Goal: Information Seeking & Learning: Learn about a topic

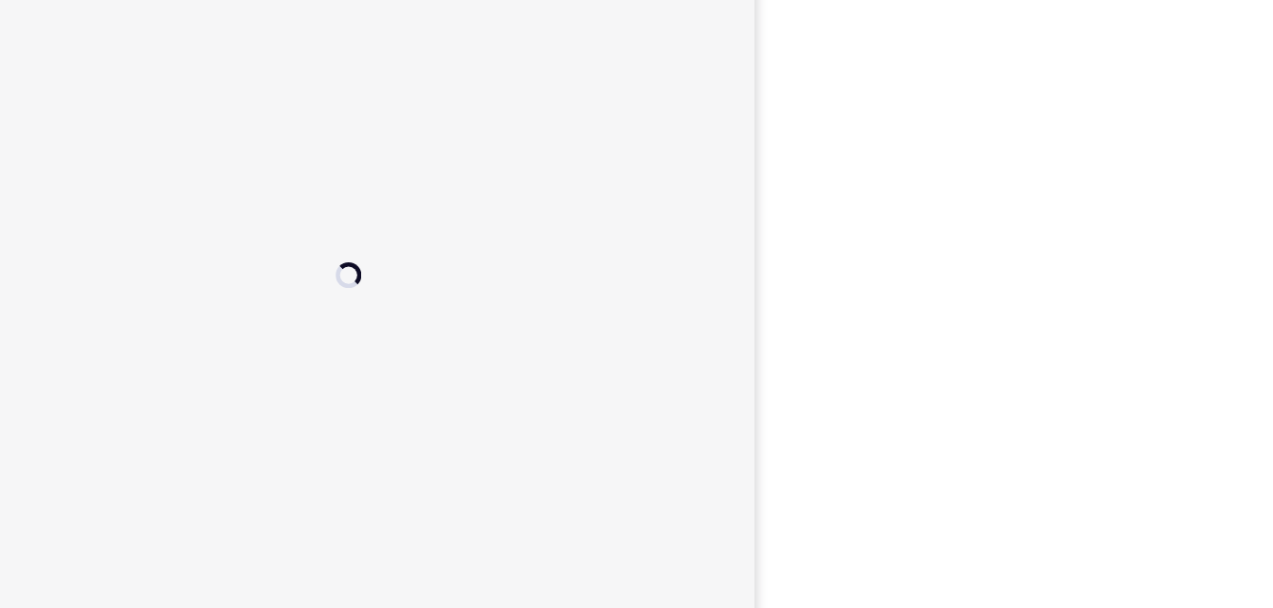
scroll to position [249, 0]
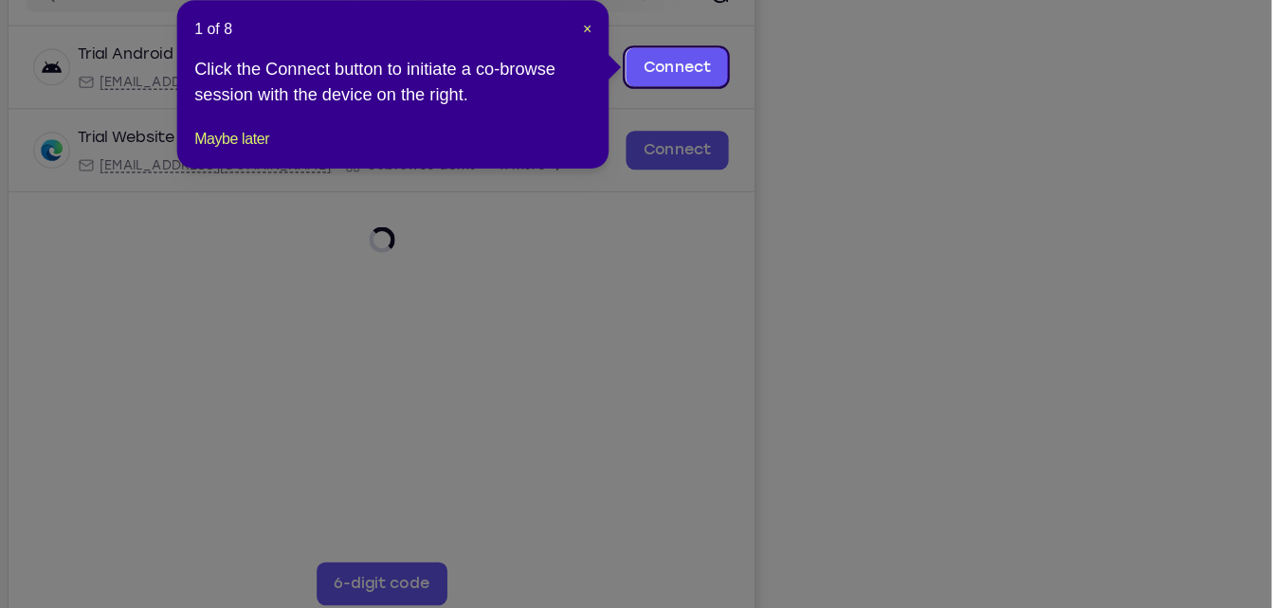
click at [1096, 510] on icon at bounding box center [643, 304] width 1287 height 608
click at [378, 207] on button "Maybe later" at bounding box center [359, 195] width 65 height 23
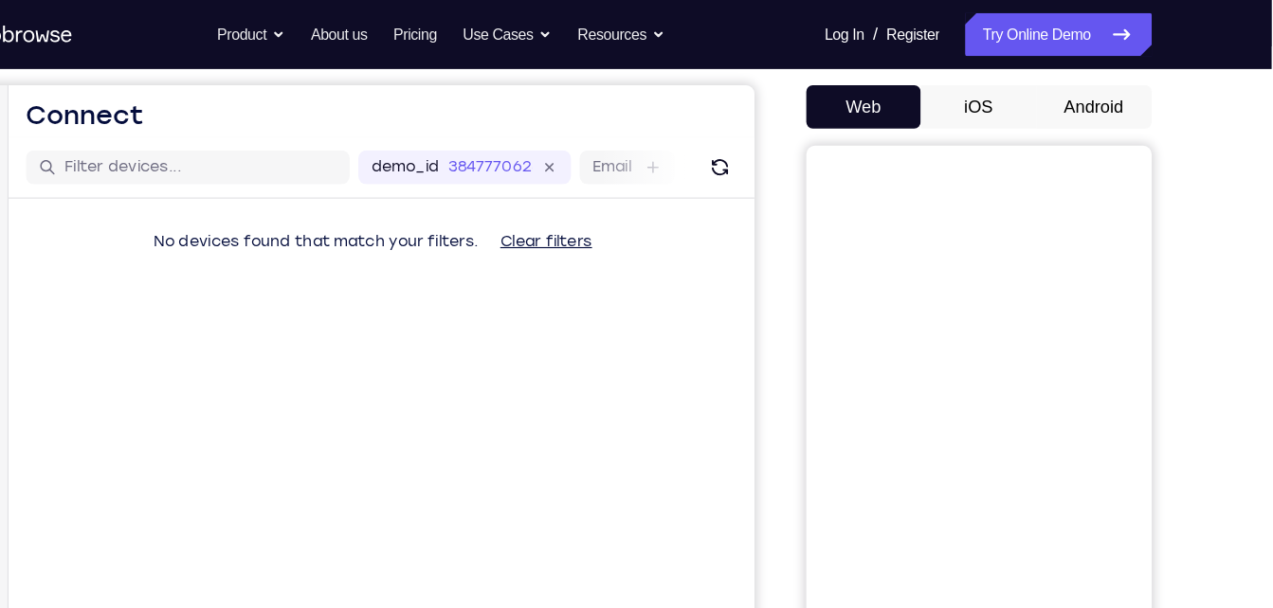
scroll to position [171, 0]
click at [1104, 93] on button "Android" at bounding box center [1116, 95] width 101 height 38
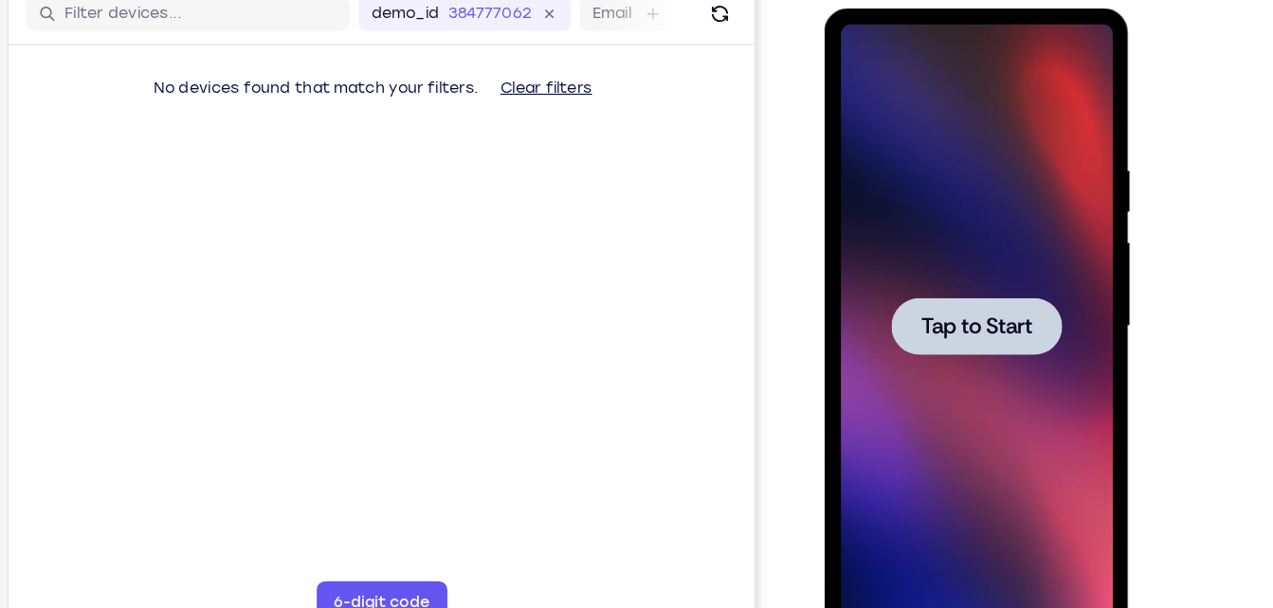
scroll to position [0, 0]
click at [995, 260] on div at bounding box center [958, 288] width 239 height 531
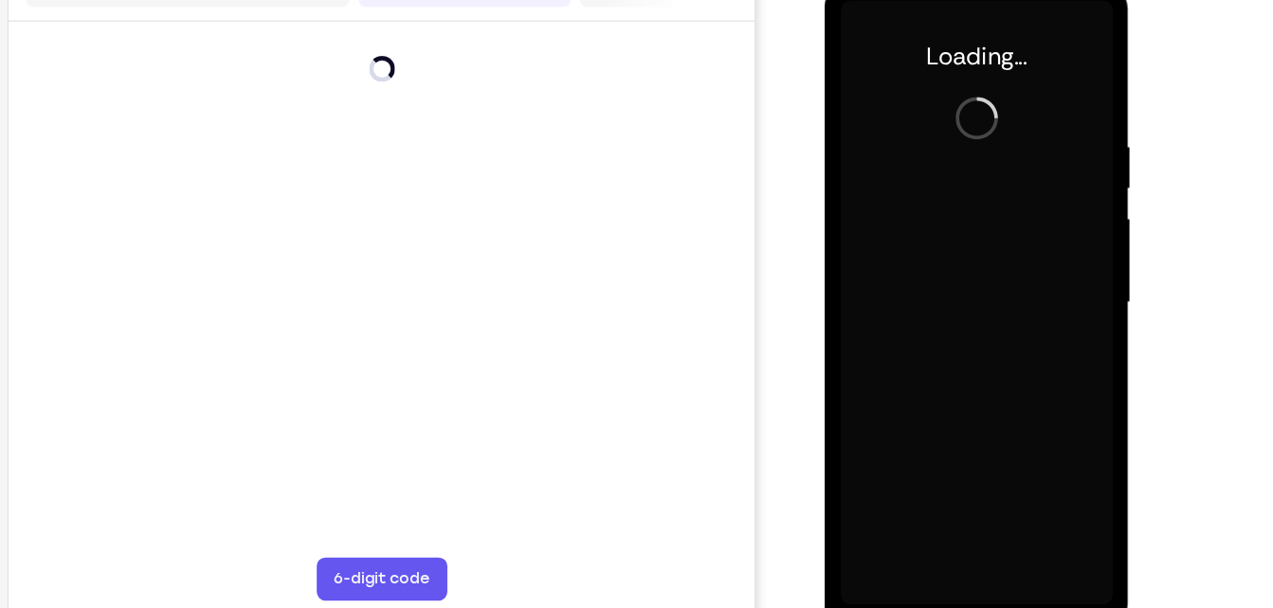
scroll to position [256, 0]
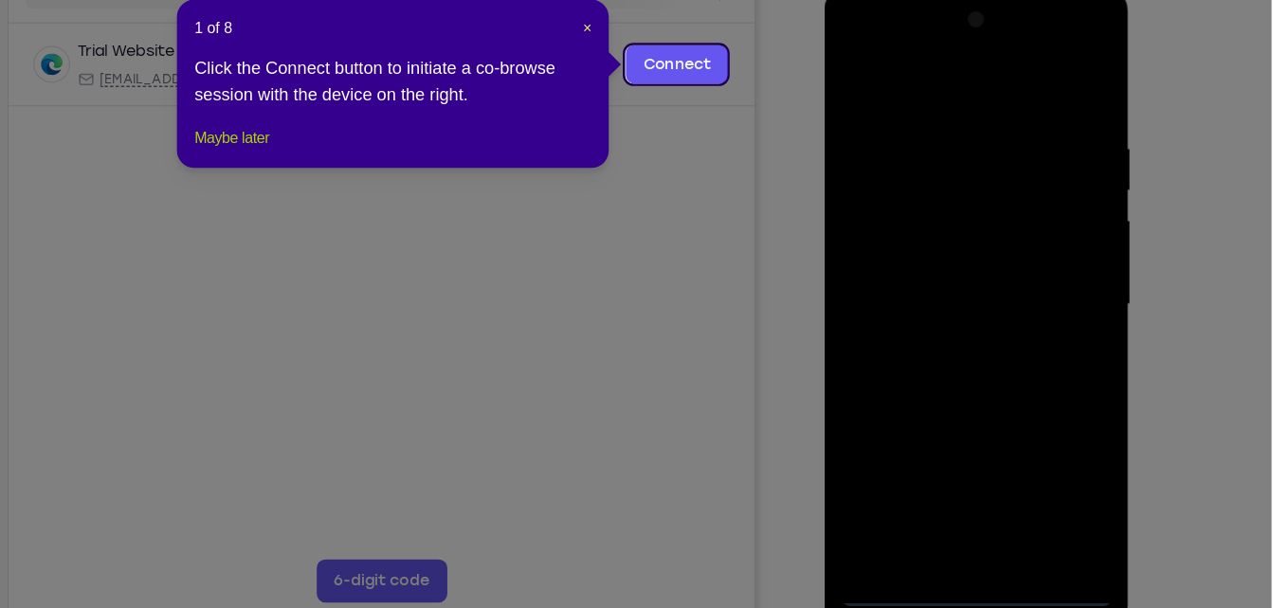
click at [345, 202] on button "Maybe later" at bounding box center [359, 190] width 65 height 23
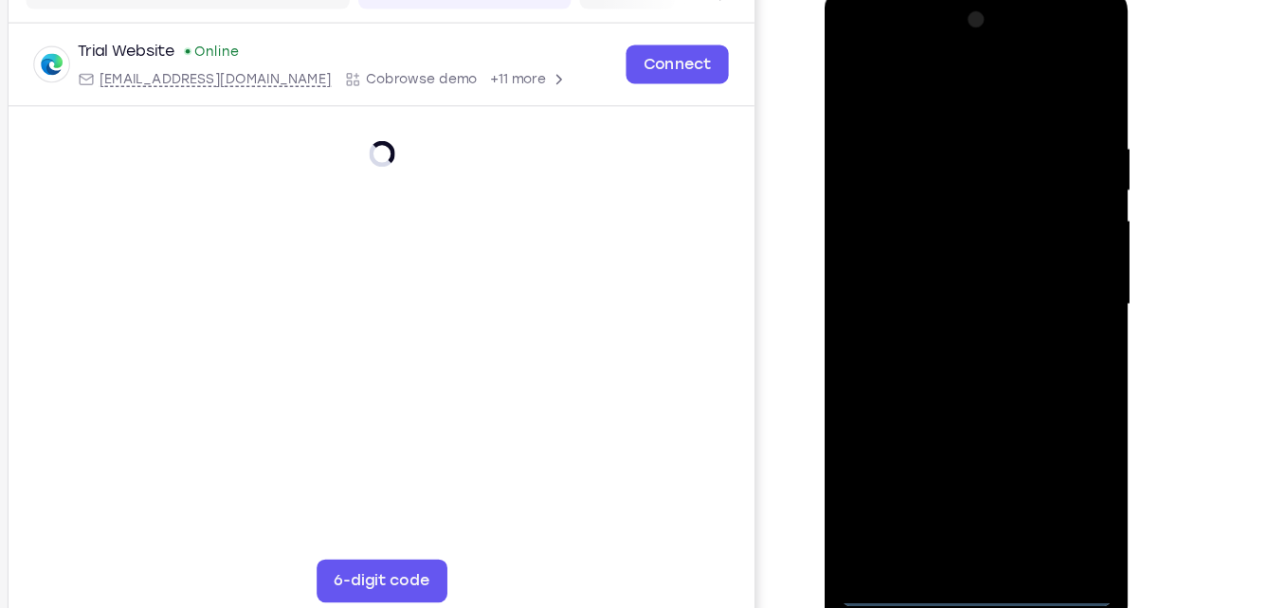
click at [960, 515] on div at bounding box center [958, 267] width 239 height 531
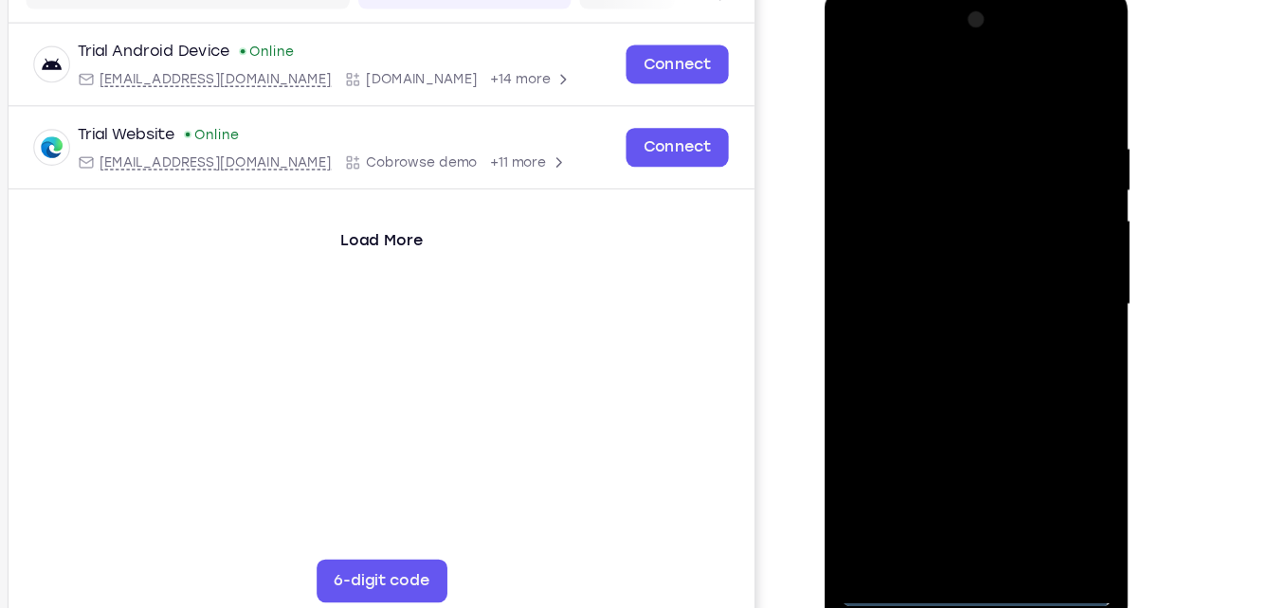
click at [1039, 432] on div at bounding box center [958, 267] width 239 height 531
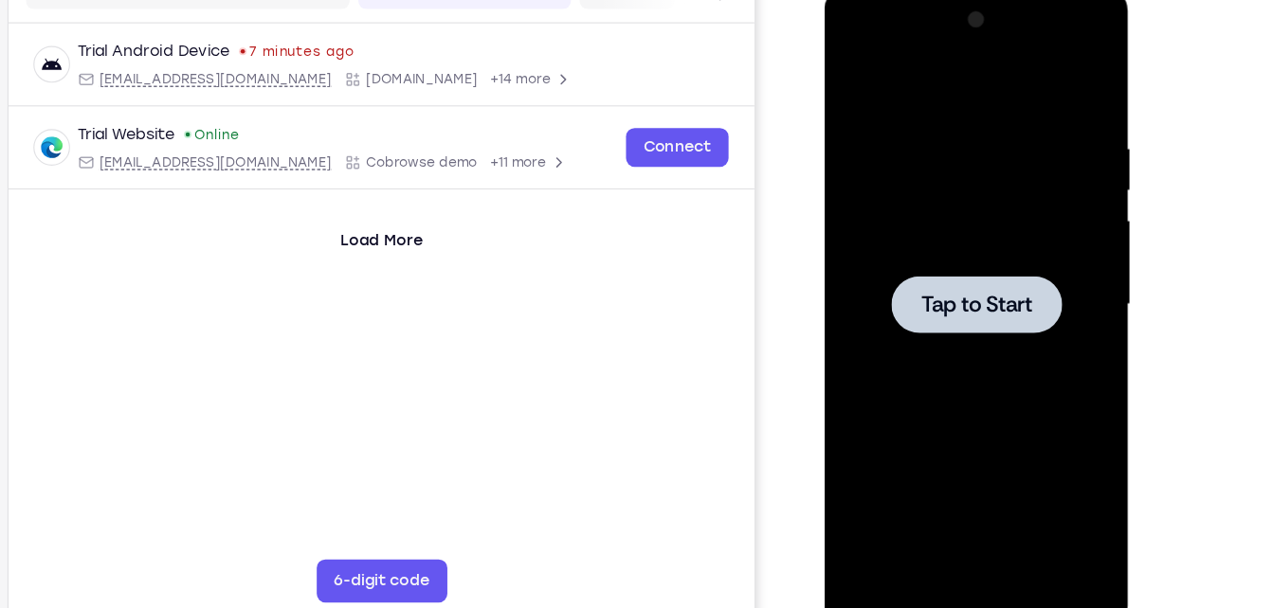
click at [998, 54] on div at bounding box center [958, 267] width 239 height 531
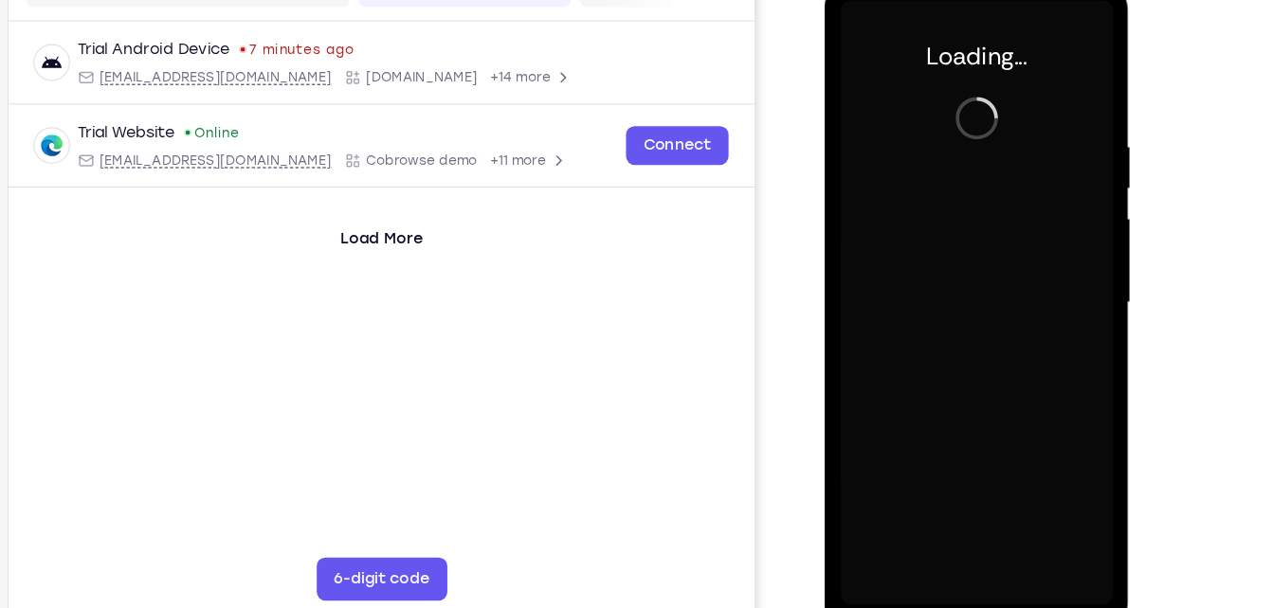
scroll to position [257, 0]
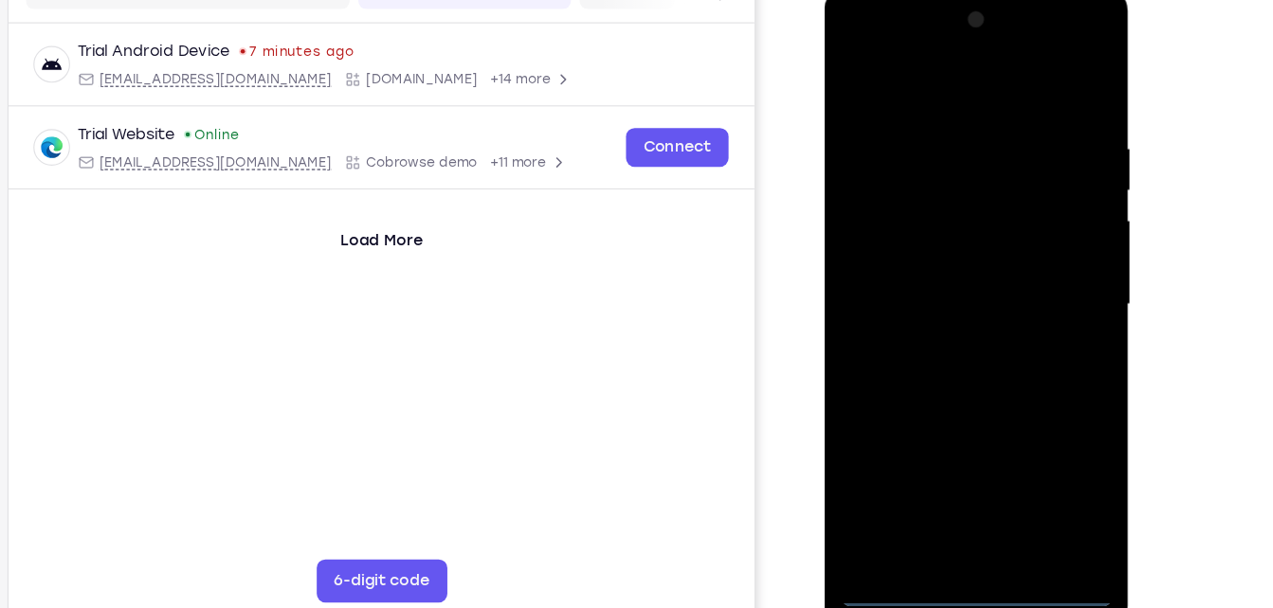
click at [962, 511] on div at bounding box center [958, 267] width 239 height 531
click at [958, 515] on div at bounding box center [958, 267] width 239 height 531
